Goal: Task Accomplishment & Management: Complete application form

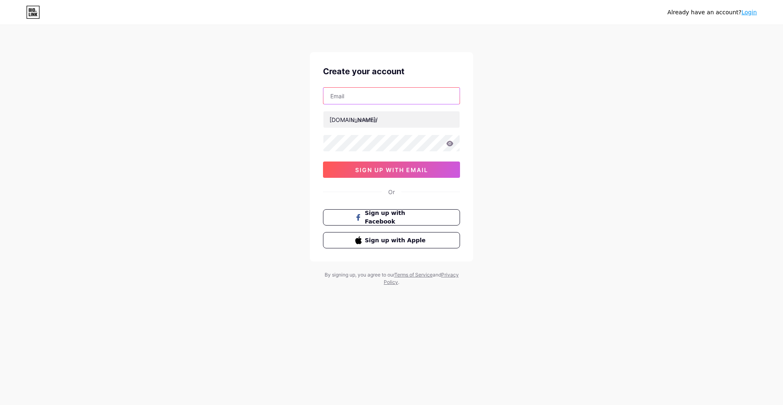
click at [354, 95] on input "text" at bounding box center [391, 96] width 136 height 16
type input "seojkt69@gmail.com"
click at [381, 124] on input "text" at bounding box center [391, 119] width 136 height 16
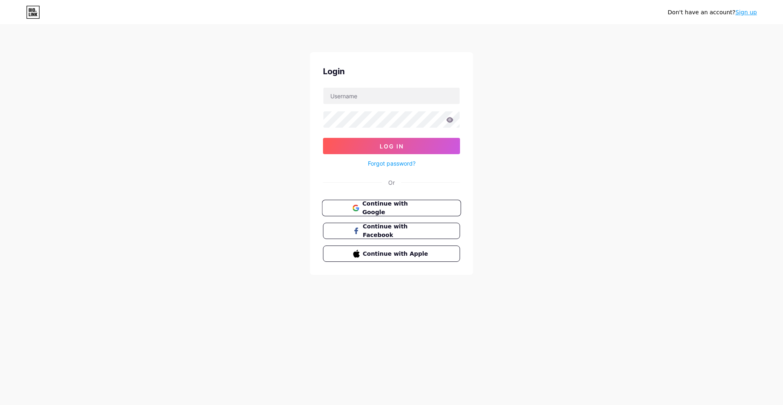
click at [383, 209] on span "Continue with Google" at bounding box center [396, 208] width 68 height 18
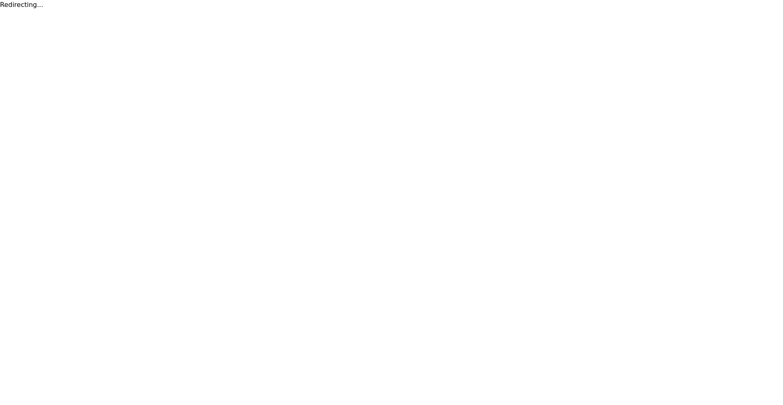
drag, startPoint x: 393, startPoint y: 232, endPoint x: 388, endPoint y: 233, distance: 4.6
click at [388, 10] on html "Redirecting..." at bounding box center [391, 5] width 783 height 10
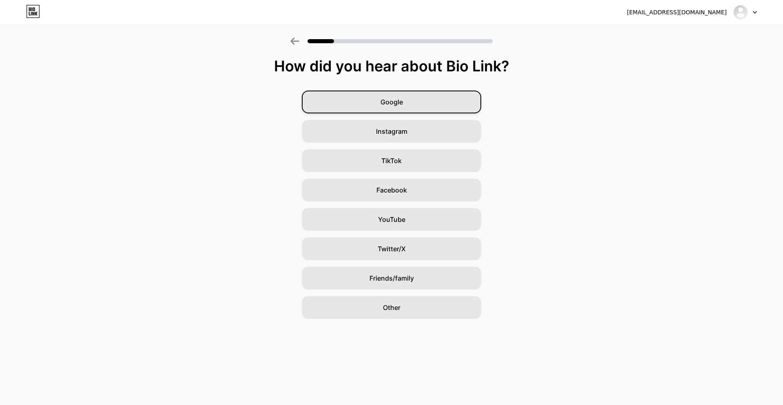
click at [383, 93] on div "Google" at bounding box center [391, 102] width 179 height 23
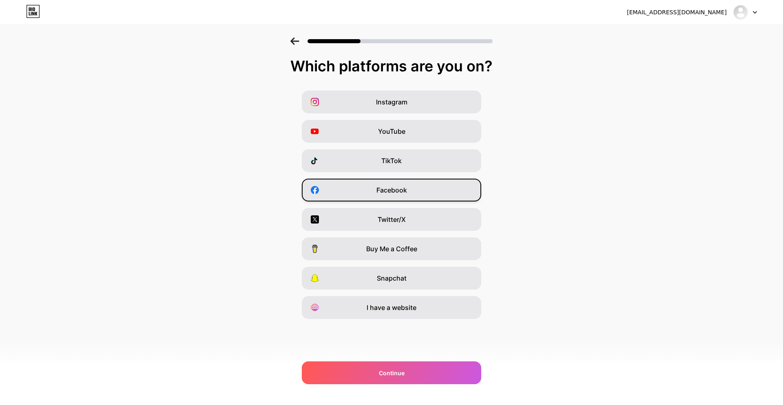
click at [387, 194] on span "Facebook" at bounding box center [391, 190] width 31 height 10
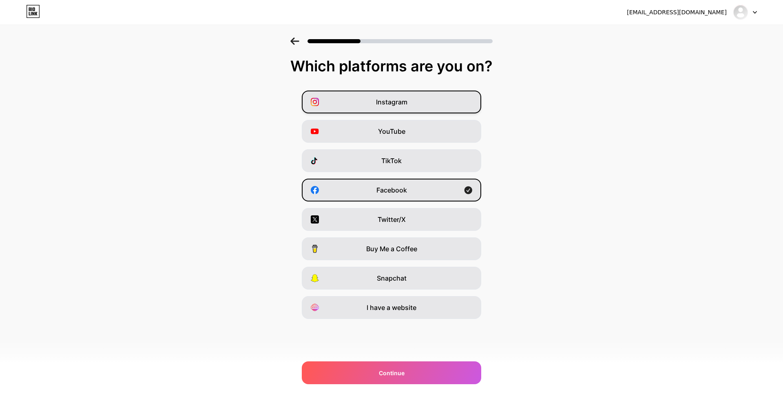
click at [386, 101] on span "Instagram" at bounding box center [391, 102] width 31 height 10
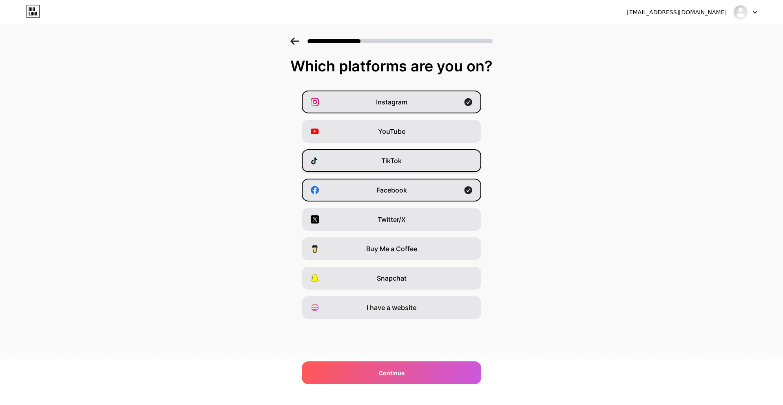
click at [387, 168] on div "TikTok" at bounding box center [391, 160] width 179 height 23
click at [391, 131] on span "YouTube" at bounding box center [391, 131] width 27 height 10
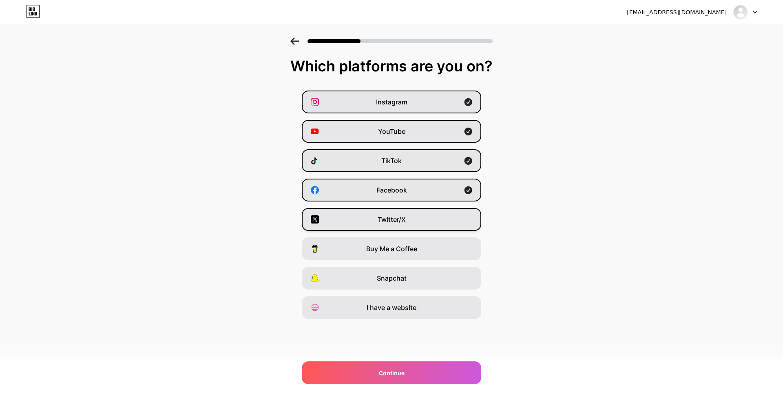
click at [382, 222] on span "Twitter/X" at bounding box center [392, 220] width 28 height 10
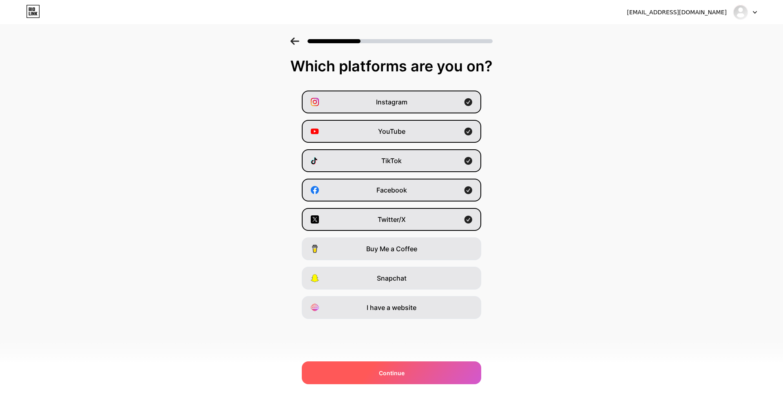
click at [392, 376] on span "Continue" at bounding box center [392, 373] width 26 height 9
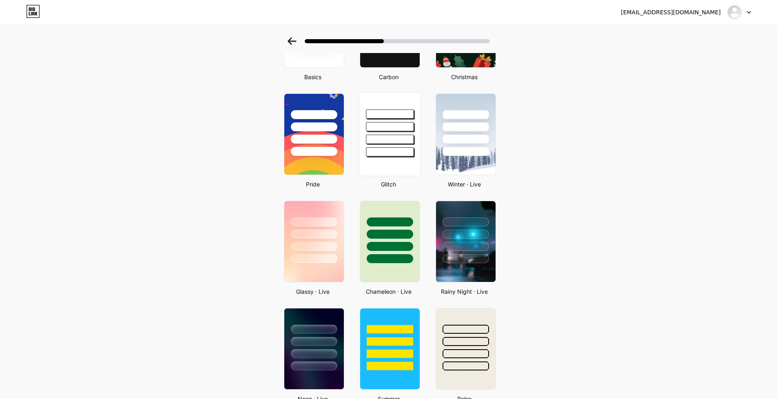
scroll to position [122, 0]
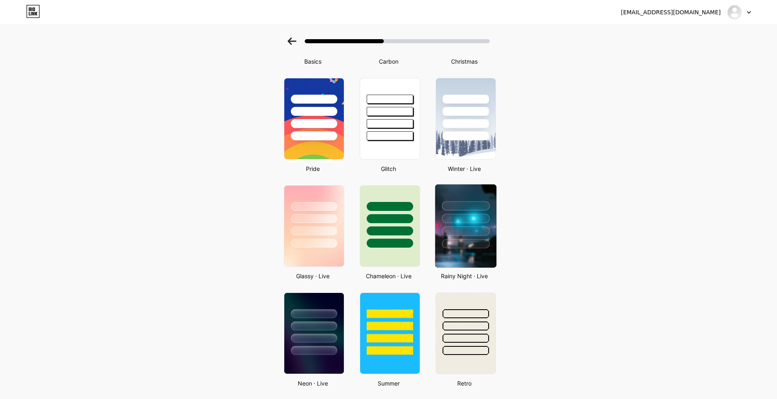
click at [456, 214] on div at bounding box center [466, 218] width 48 height 9
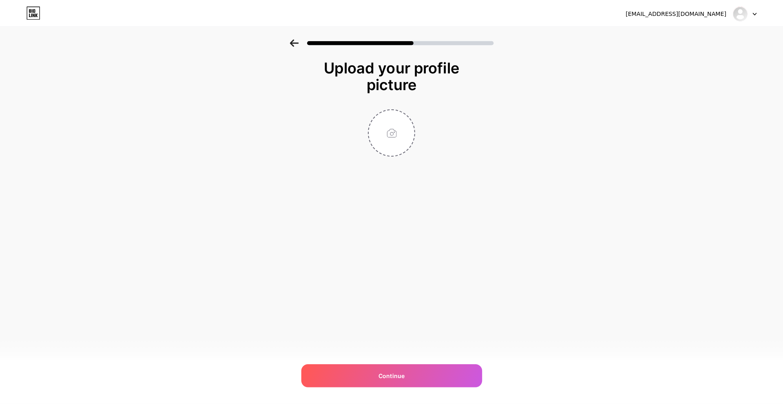
scroll to position [0, 0]
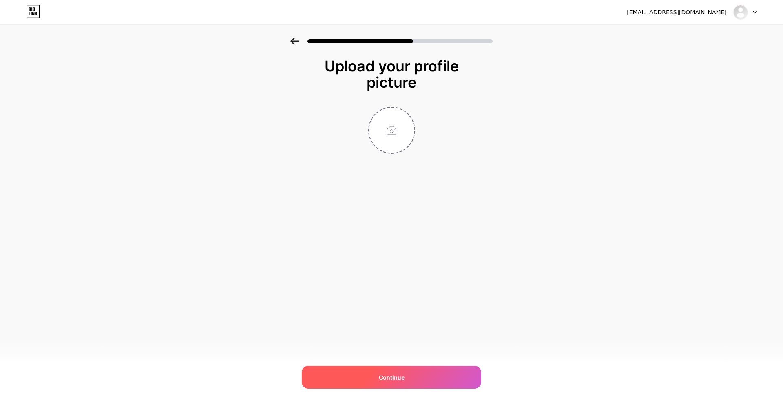
click at [393, 379] on span "Continue" at bounding box center [392, 377] width 26 height 9
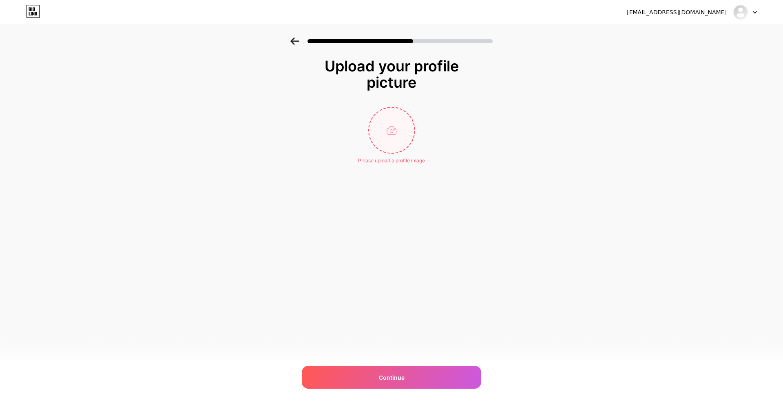
click at [396, 130] on input "file" at bounding box center [391, 130] width 45 height 45
click at [391, 140] on input "file" at bounding box center [391, 130] width 45 height 45
type input "C:\fakepath\8cd5b9db-4c74-4604-bf3f-7d24f2384d96.jpeg"
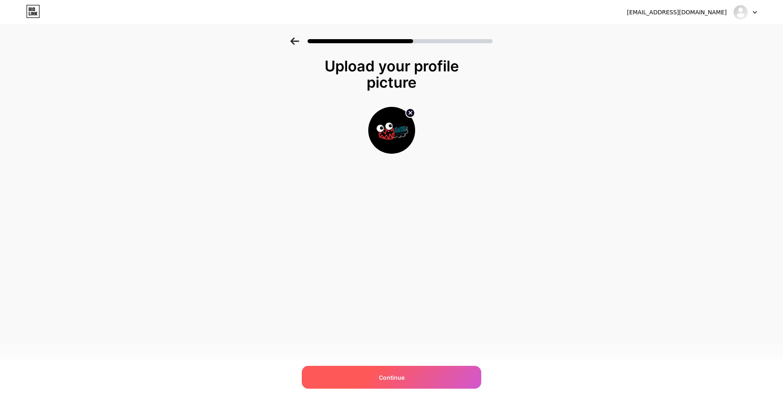
click at [403, 382] on div "Continue" at bounding box center [391, 377] width 179 height 23
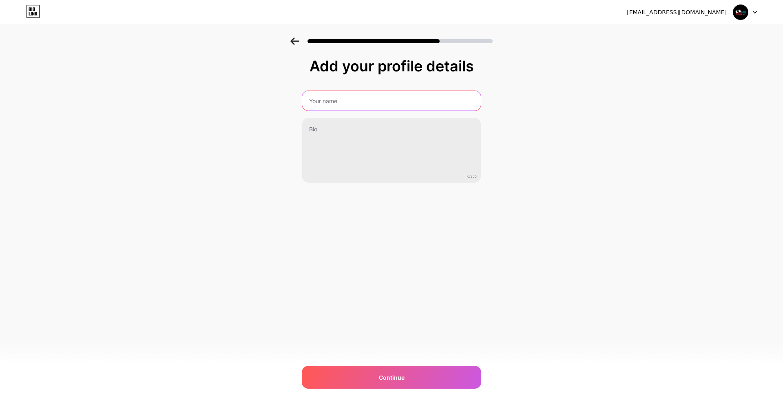
click at [323, 103] on input "text" at bounding box center [391, 101] width 179 height 20
type input "A"
type input "a"
type input "A"
type input "ATEWSTORE"
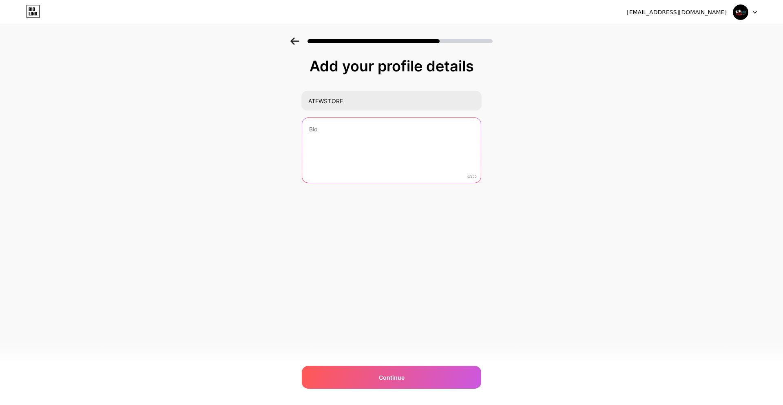
click at [340, 136] on textarea at bounding box center [391, 151] width 179 height 66
type textarea "A"
type textarea "a"
click at [359, 144] on textarea at bounding box center [391, 150] width 180 height 66
paste textarea "jual beli diamond game online yang aman dan terpercaya"
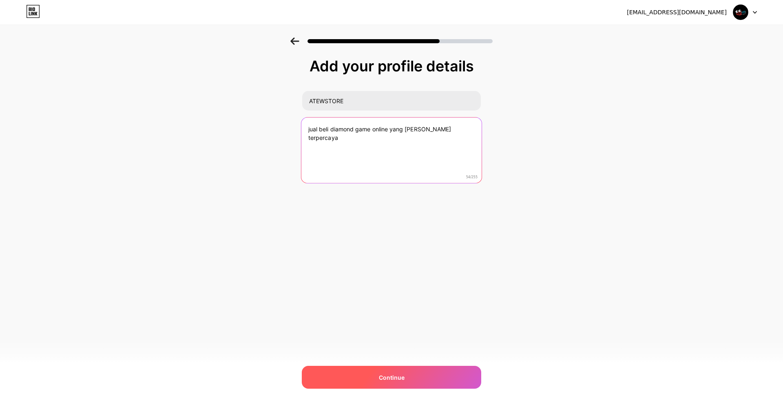
type textarea "jual beli diamond game online yang aman dan terpercaya"
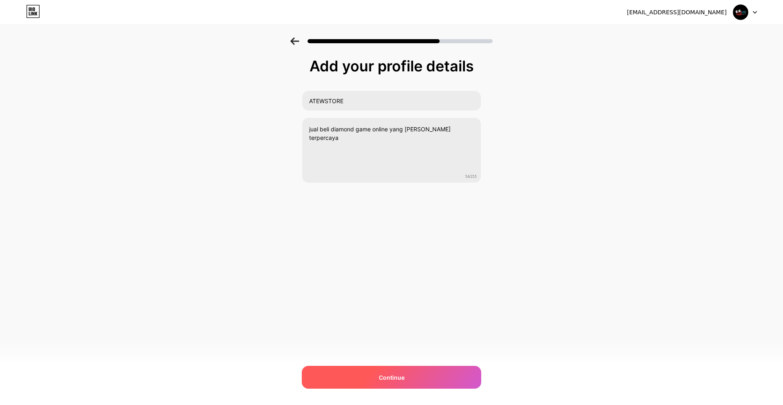
click at [403, 381] on span "Continue" at bounding box center [392, 377] width 26 height 9
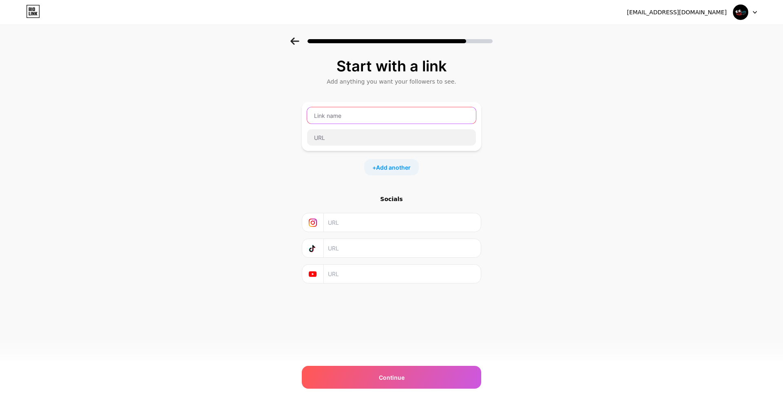
click at [337, 118] on input "text" at bounding box center [391, 115] width 169 height 16
click at [337, 120] on input "text" at bounding box center [391, 115] width 169 height 16
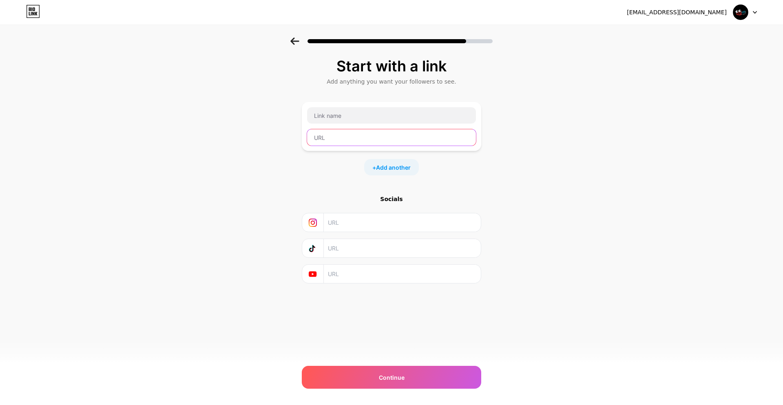
click at [359, 142] on input "text" at bounding box center [391, 137] width 169 height 16
click at [351, 124] on div at bounding box center [392, 115] width 170 height 17
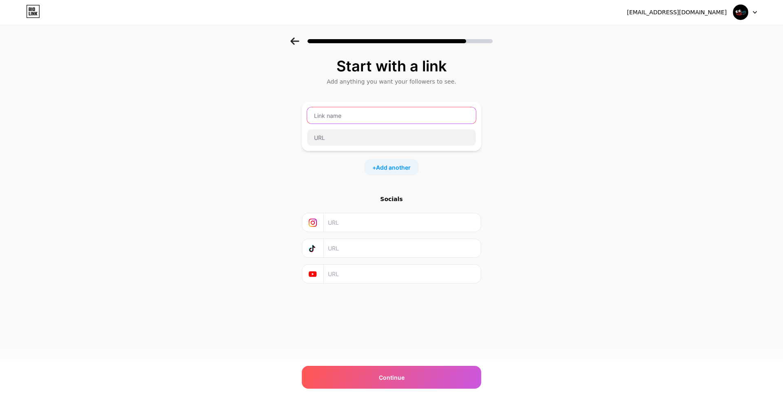
click at [350, 114] on input "text" at bounding box center [391, 115] width 169 height 16
click at [342, 115] on input "text" at bounding box center [391, 115] width 169 height 16
click at [336, 118] on input "text" at bounding box center [391, 115] width 169 height 16
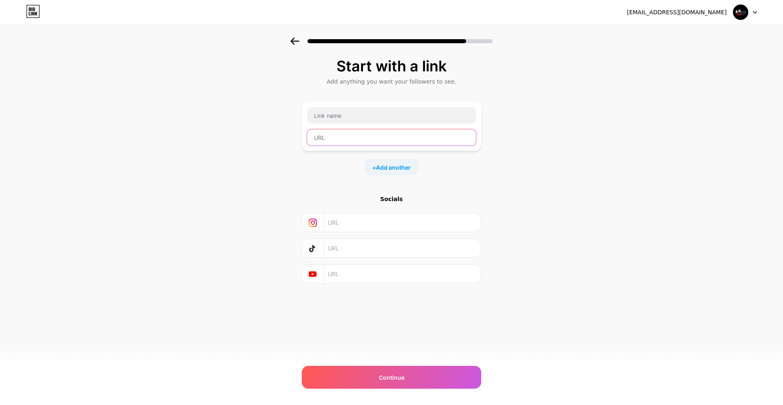
click at [341, 142] on input "text" at bounding box center [391, 137] width 169 height 16
paste input "https://atewstore.com/"
type input "https://atewstore.com/"
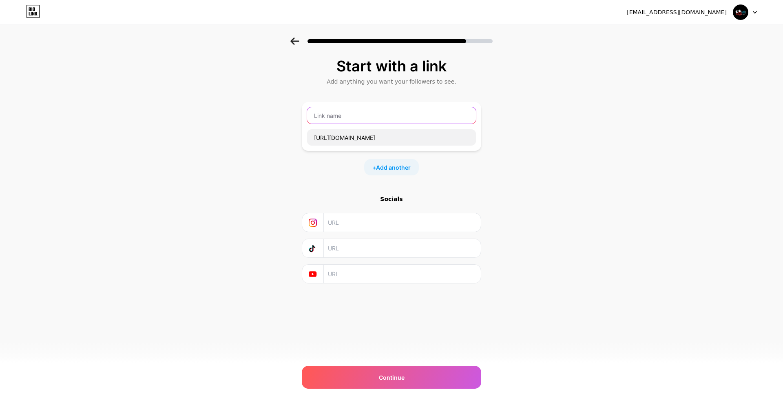
click at [341, 119] on input "text" at bounding box center [391, 115] width 169 height 16
type input "A"
click at [362, 118] on input "text" at bounding box center [391, 115] width 169 height 16
paste input "TOP UP GAME ATEWSTORE"
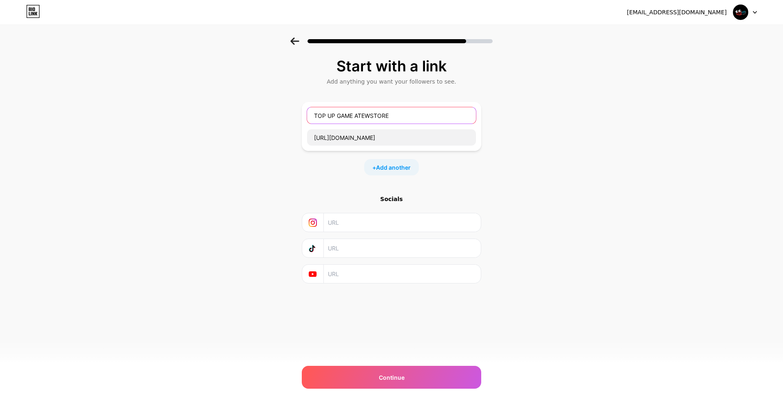
type input "TOP UP GAME ATEWSTORE"
click at [305, 169] on div "+ Add another" at bounding box center [391, 167] width 179 height 16
click at [387, 163] on span "Add another" at bounding box center [393, 167] width 35 height 9
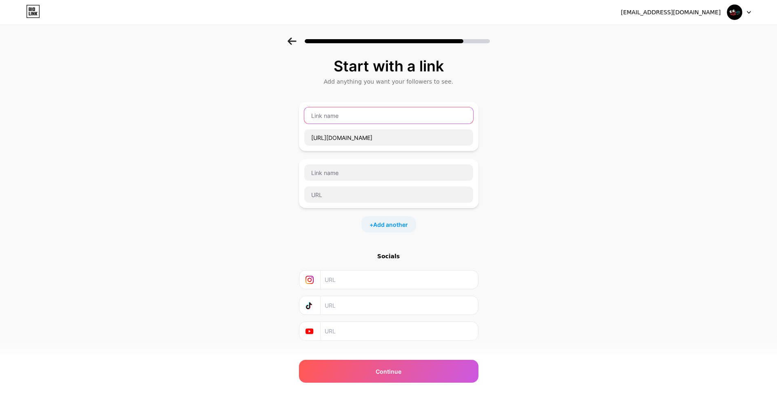
click at [344, 115] on input "text" at bounding box center [388, 115] width 169 height 16
paste input "TOP UP GAME ATEWSTORE"
type input "TOP UP GAME ATEWSTORE"
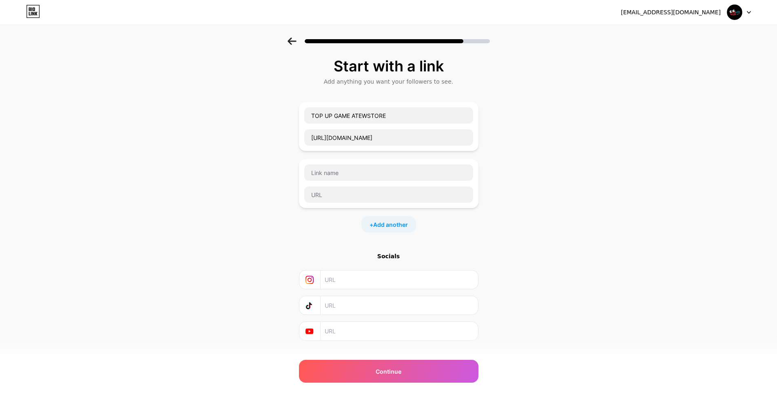
click at [341, 223] on div "+ Add another" at bounding box center [388, 224] width 179 height 16
click at [411, 375] on div "Continue" at bounding box center [388, 371] width 179 height 23
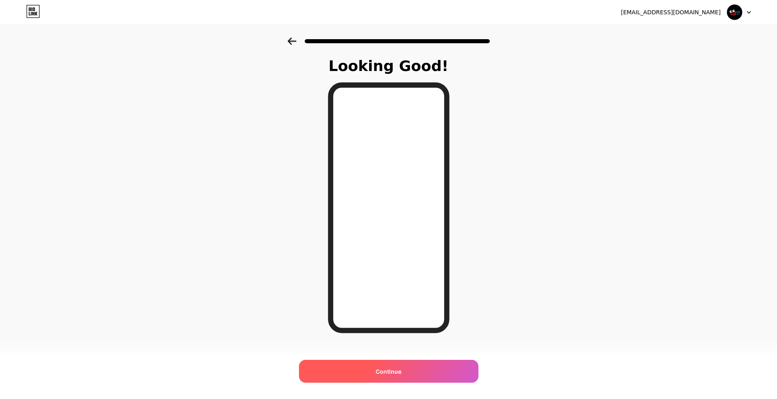
click at [411, 363] on div "Continue" at bounding box center [388, 371] width 179 height 23
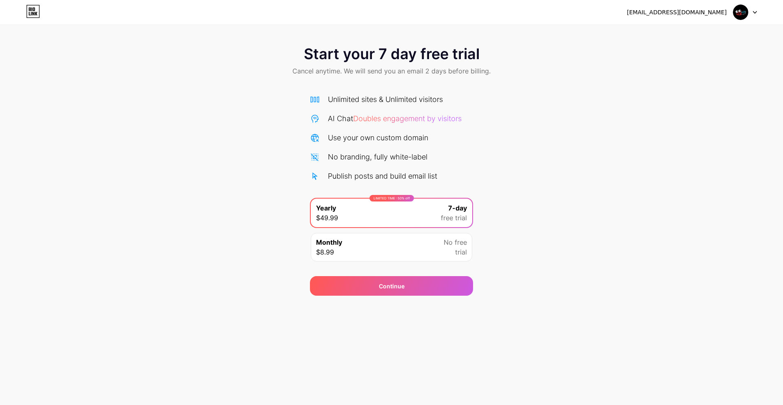
click at [33, 13] on icon at bounding box center [33, 14] width 2 height 4
click at [363, 294] on div "Continue" at bounding box center [391, 286] width 163 height 20
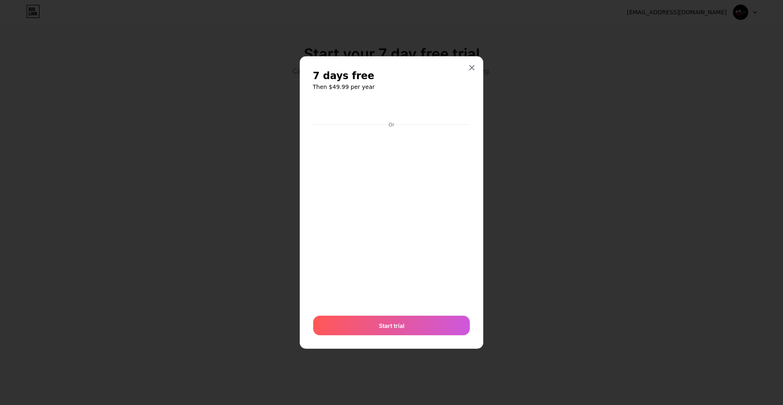
click at [466, 75] on h2 "7 days free" at bounding box center [391, 75] width 157 height 13
click at [471, 70] on icon at bounding box center [472, 67] width 7 height 7
